Goal: Task Accomplishment & Management: Manage account settings

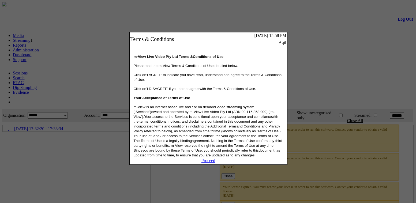
click at [215, 163] on link "Proceed" at bounding box center [208, 160] width 14 height 5
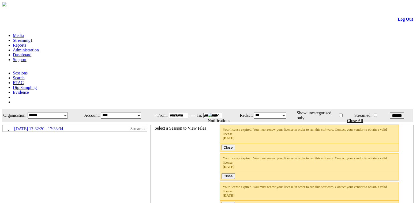
click at [39, 48] on link "Administration" at bounding box center [26, 50] width 26 height 5
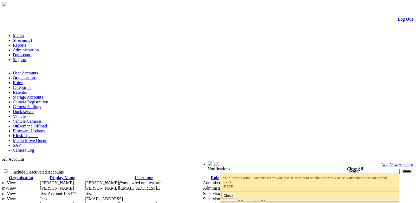
click at [41, 104] on link "Camera Settings" at bounding box center [27, 106] width 28 height 5
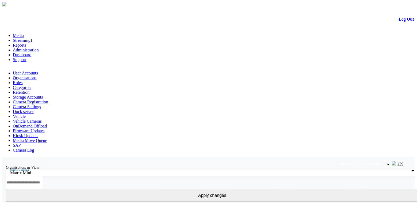
click at [37, 75] on link "Organisations" at bounding box center [25, 77] width 24 height 5
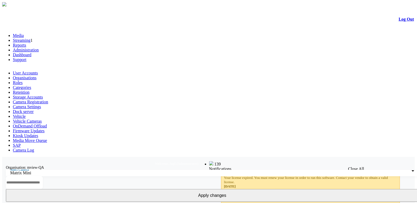
click at [37, 75] on link "Organisations" at bounding box center [25, 77] width 24 height 5
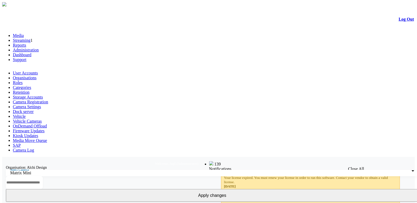
click at [37, 75] on link "Organisations" at bounding box center [25, 77] width 24 height 5
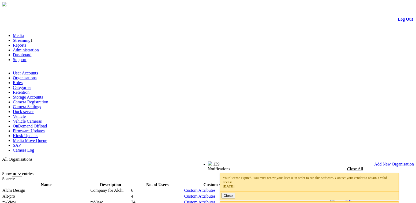
click at [19, 71] on link "User Accounts" at bounding box center [25, 73] width 25 height 5
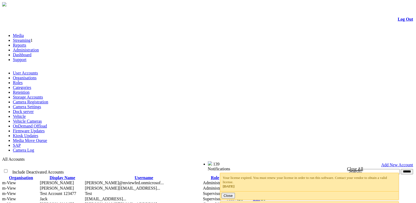
click at [48, 100] on link "Camera Registration" at bounding box center [30, 102] width 35 height 5
